Goal: Use online tool/utility: Utilize a website feature to perform a specific function

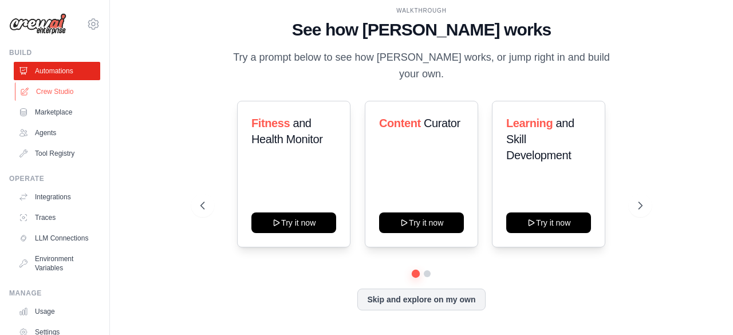
click at [47, 89] on link "Crew Studio" at bounding box center [58, 91] width 86 height 18
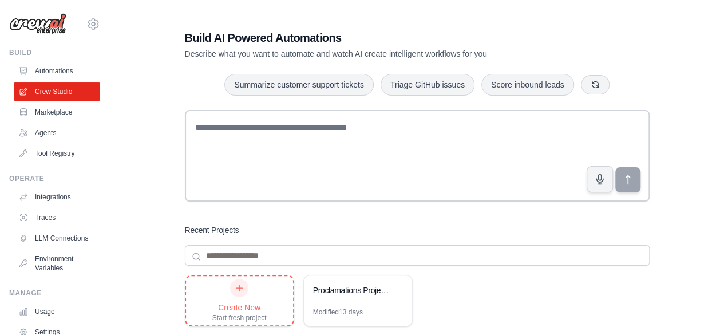
click at [241, 288] on icon at bounding box center [239, 287] width 9 height 9
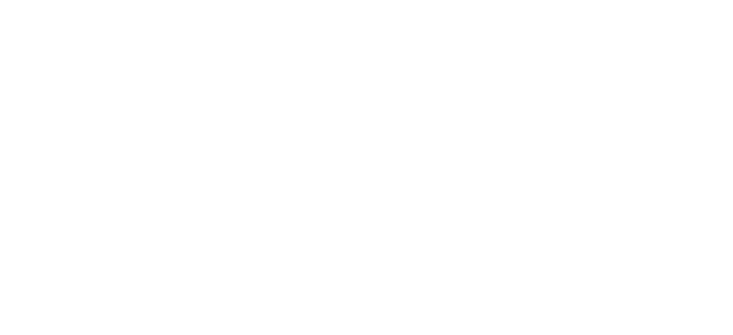
click at [235, 0] on html at bounding box center [366, 0] width 733 height 0
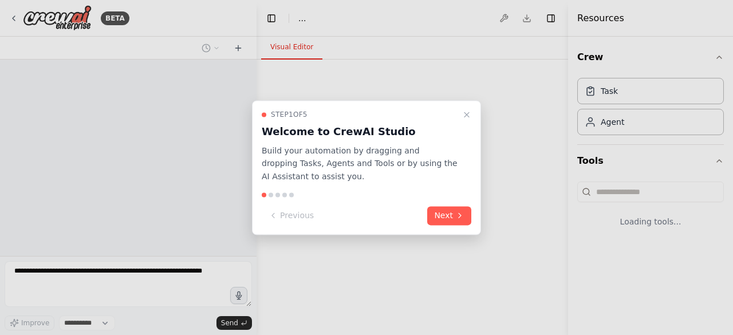
select select "****"
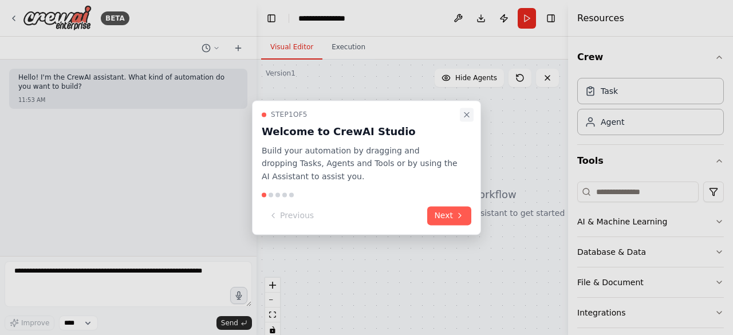
click at [471, 110] on button "Close walkthrough" at bounding box center [467, 115] width 14 height 14
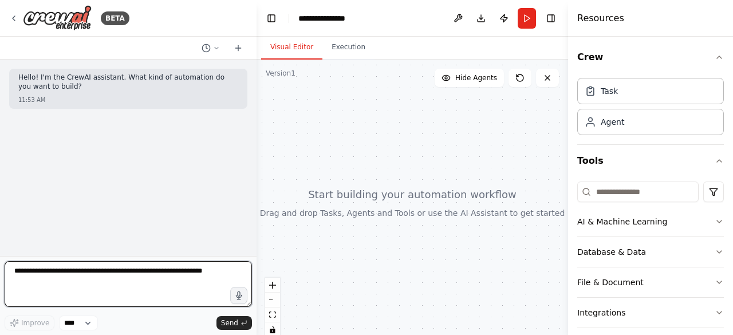
click at [192, 298] on textarea at bounding box center [128, 284] width 247 height 46
type textarea "*"
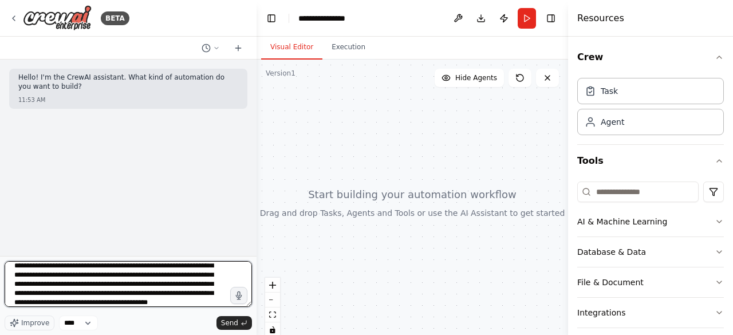
scroll to position [51, 0]
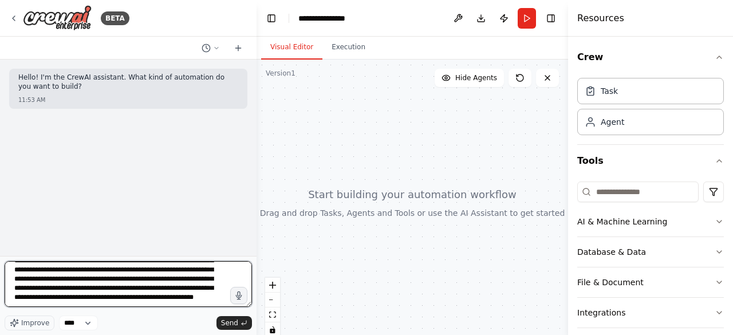
type textarea "**********"
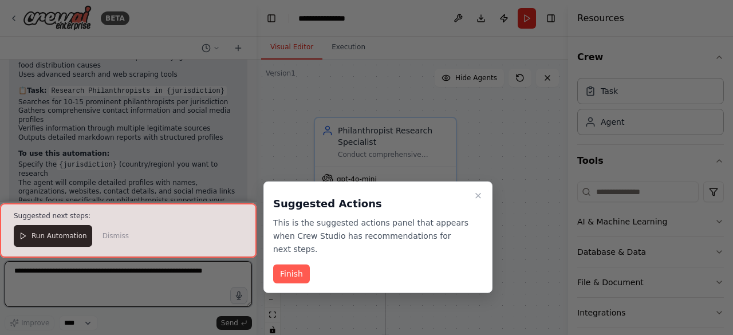
scroll to position [779, 0]
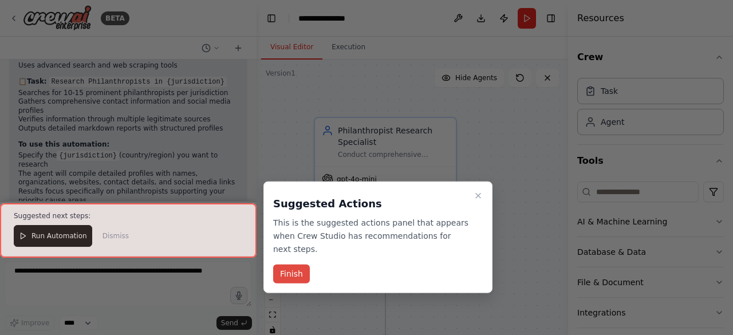
click at [280, 264] on button "Finish" at bounding box center [291, 273] width 37 height 19
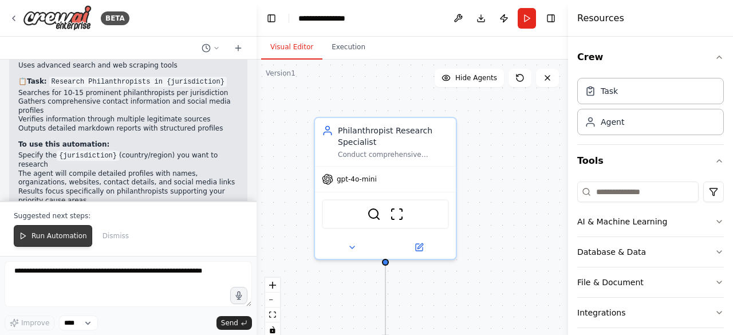
click at [58, 236] on span "Run Automation" at bounding box center [59, 235] width 56 height 9
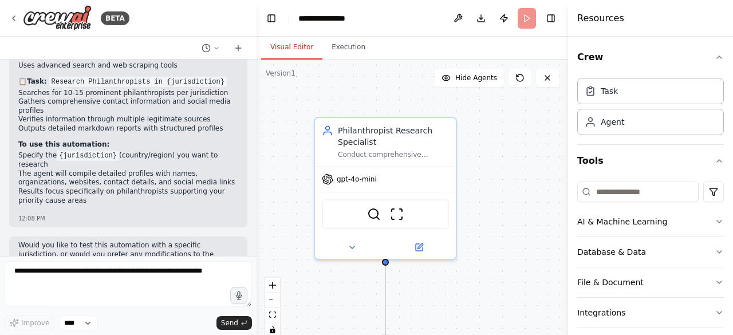
scroll to position [724, 0]
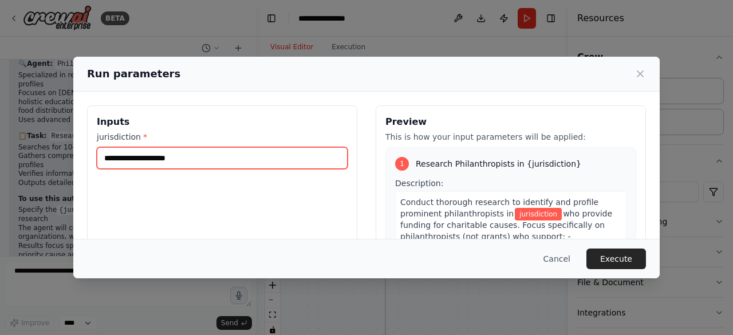
click at [179, 161] on input "jurisdiction *" at bounding box center [222, 158] width 251 height 22
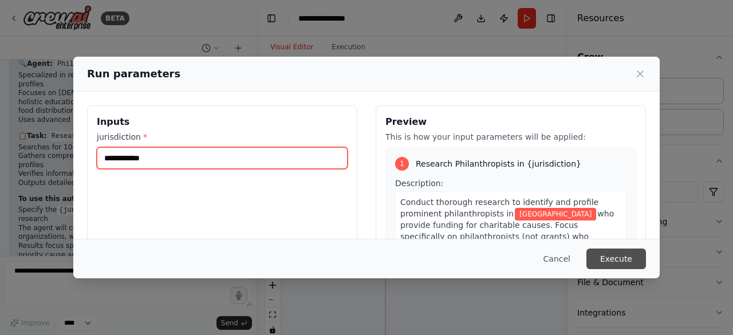
type input "**********"
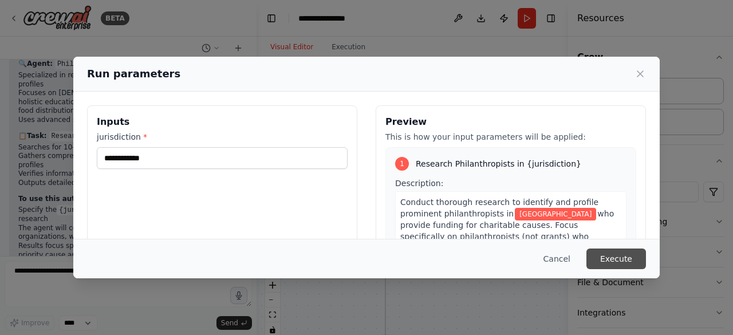
click at [626, 259] on button "Execute" at bounding box center [616, 258] width 60 height 21
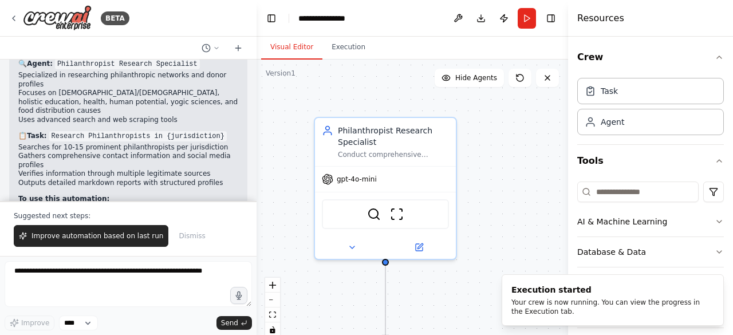
scroll to position [779, 0]
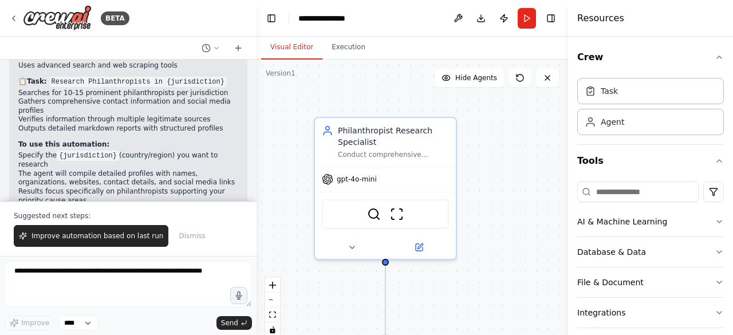
click at [477, 191] on div ".deletable-edge-delete-btn { width: 20px; height: 20px; border: 0px solid #ffff…" at bounding box center [411, 203] width 311 height 286
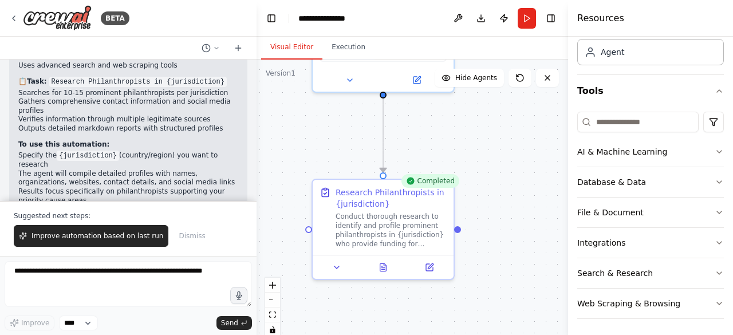
drag, startPoint x: 517, startPoint y: 305, endPoint x: 516, endPoint y: 138, distance: 167.1
click at [516, 138] on div ".deletable-edge-delete-btn { width: 20px; height: 20px; border: 0px solid #ffff…" at bounding box center [411, 203] width 311 height 286
click at [382, 273] on div at bounding box center [384, 264] width 141 height 23
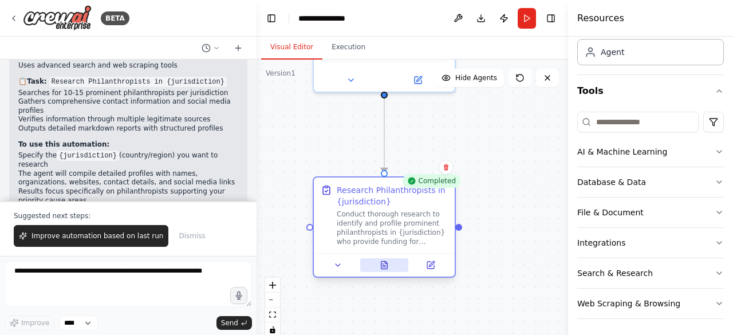
click at [387, 271] on button at bounding box center [384, 265] width 49 height 14
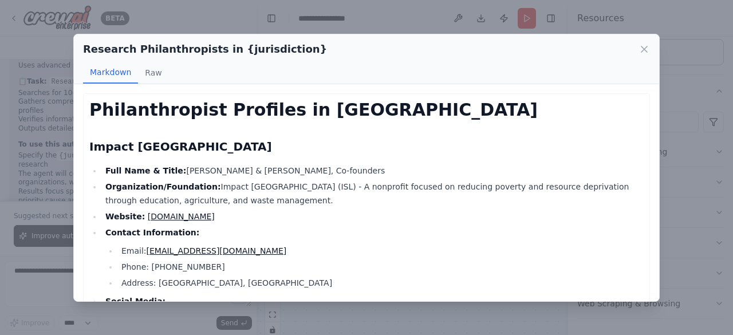
click at [555, 240] on li "Contact Information: Email: info@impactsierraleone.org Phone: (202) 743-5113 Ad…" at bounding box center [372, 257] width 541 height 64
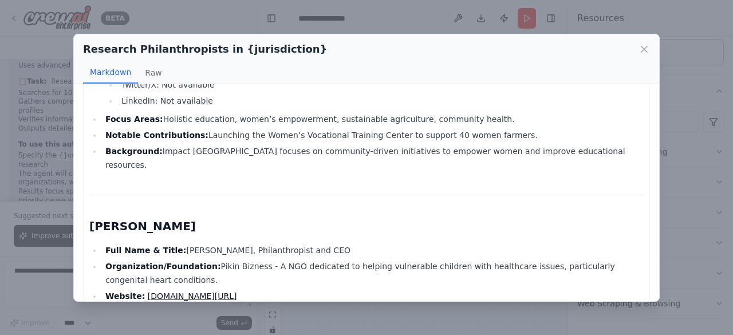
scroll to position [252, 0]
